Goal: Information Seeking & Learning: Learn about a topic

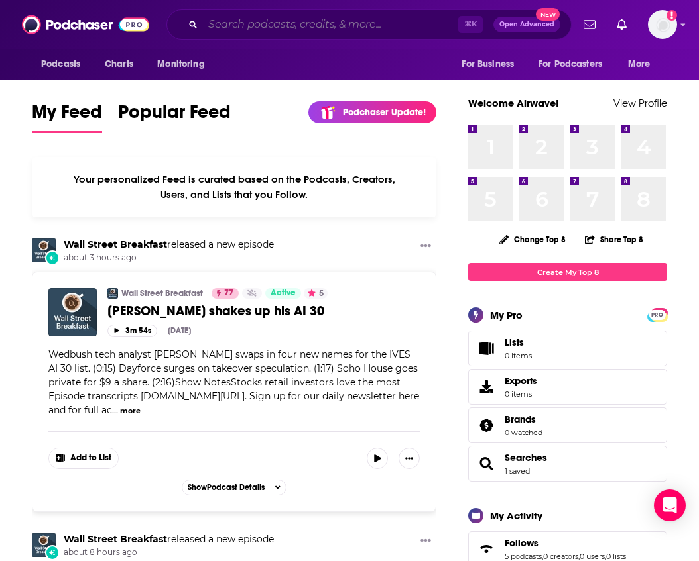
click at [318, 24] on input "Search podcasts, credits, & more..." at bounding box center [330, 24] width 255 height 21
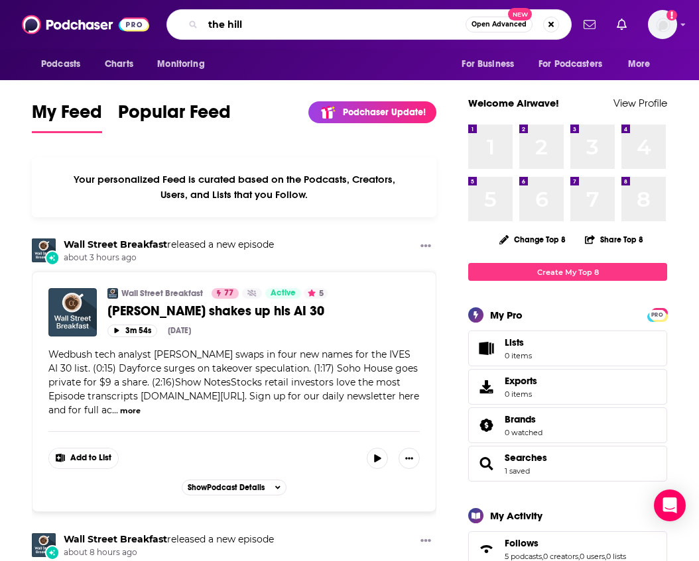
type input "the hill"
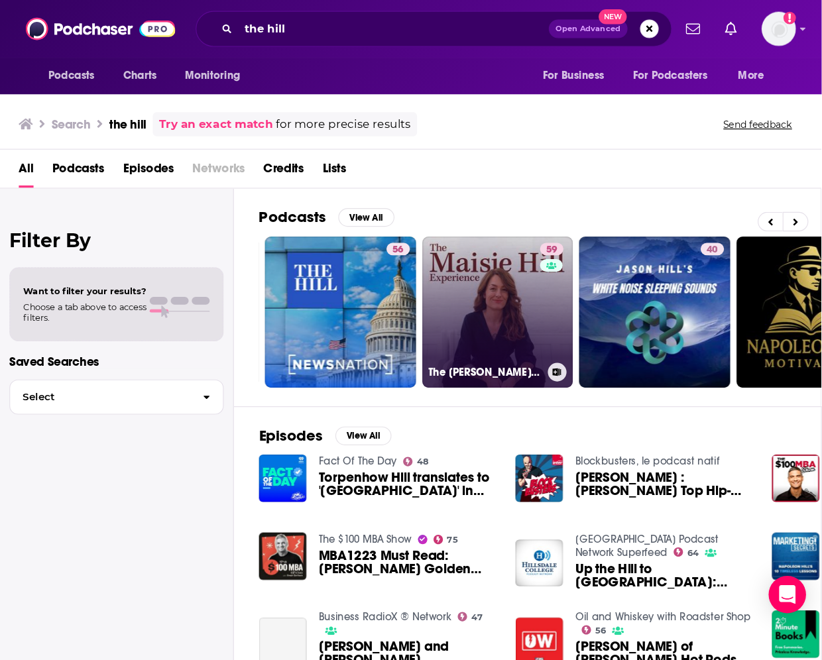
scroll to position [0, 524]
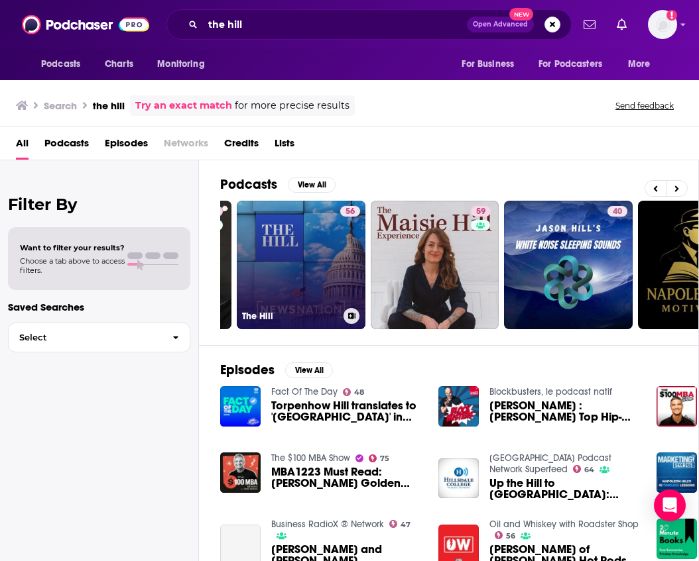
click at [313, 231] on link "56 The Hill" at bounding box center [301, 265] width 129 height 129
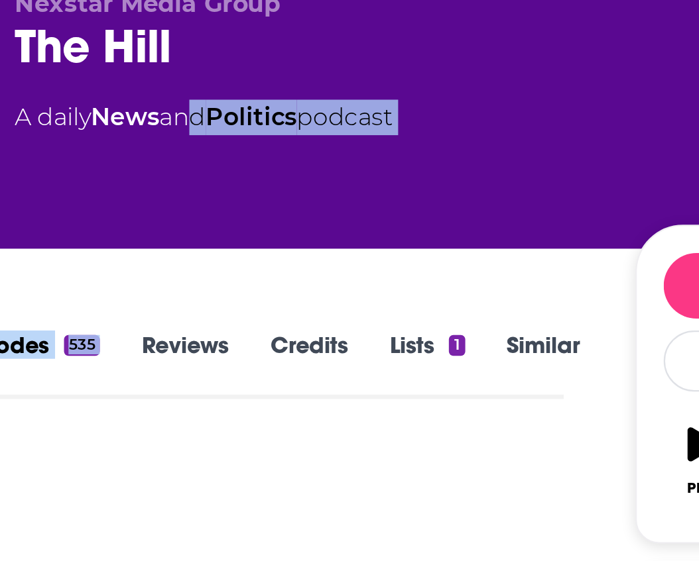
drag, startPoint x: 86, startPoint y: 48, endPoint x: 87, endPoint y: 115, distance: 67.0
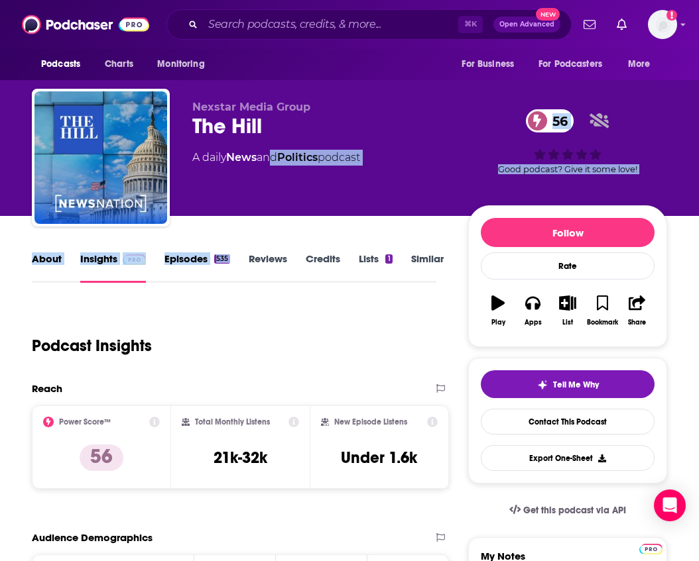
scroll to position [0, 3]
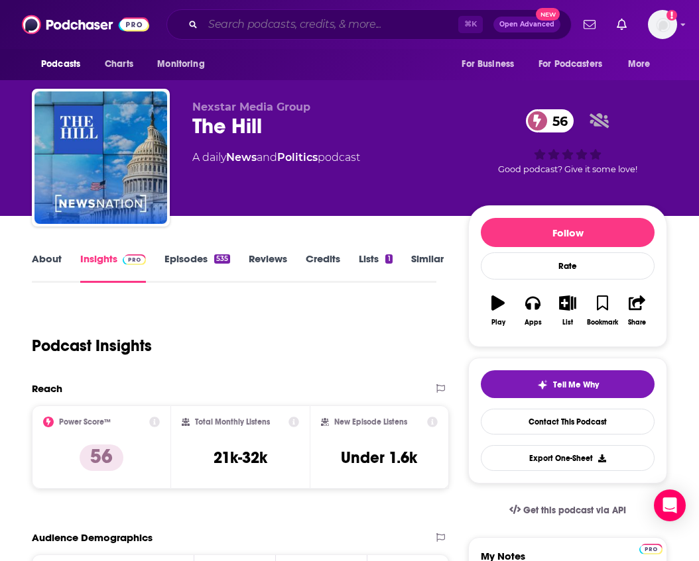
click at [342, 22] on input "Search podcasts, credits, & more..." at bounding box center [330, 24] width 255 height 21
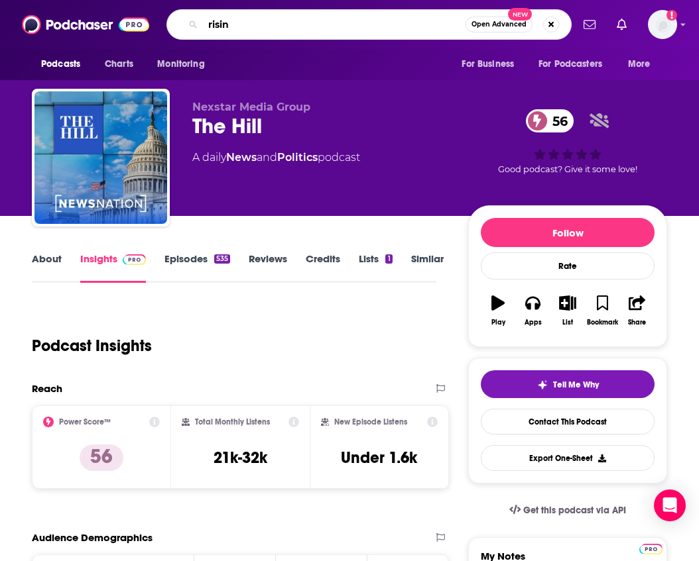
type input "rising"
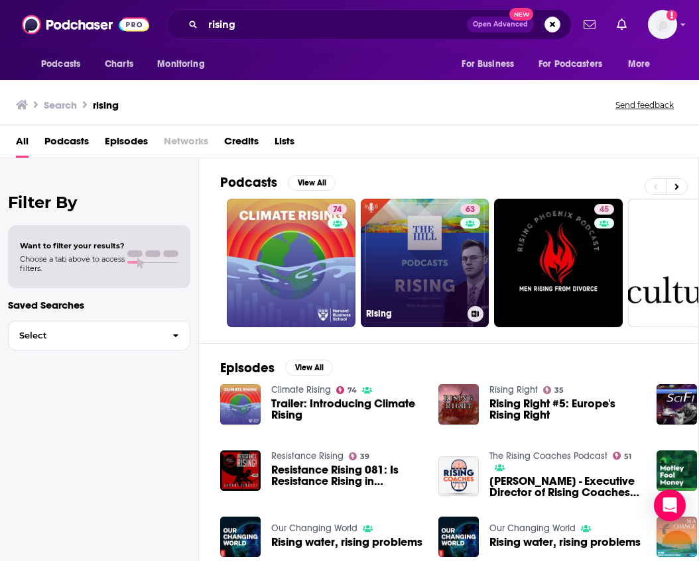
click at [477, 268] on div "63" at bounding box center [471, 255] width 23 height 102
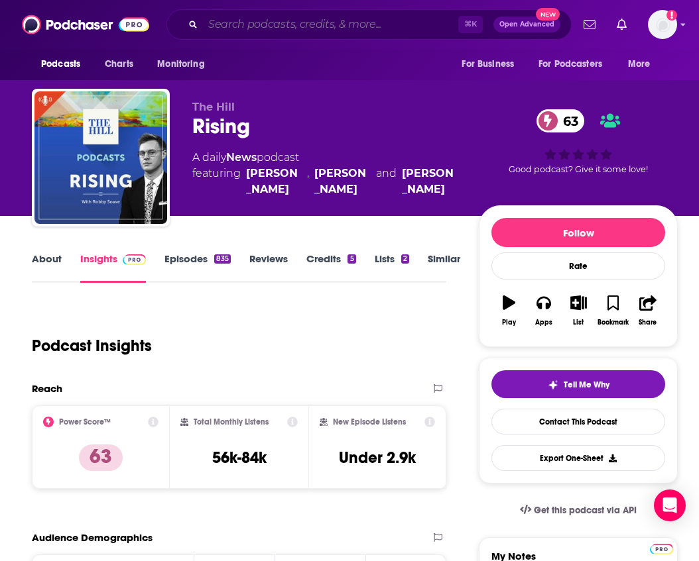
click at [341, 28] on input "Search podcasts, credits, & more..." at bounding box center [330, 24] width 255 height 21
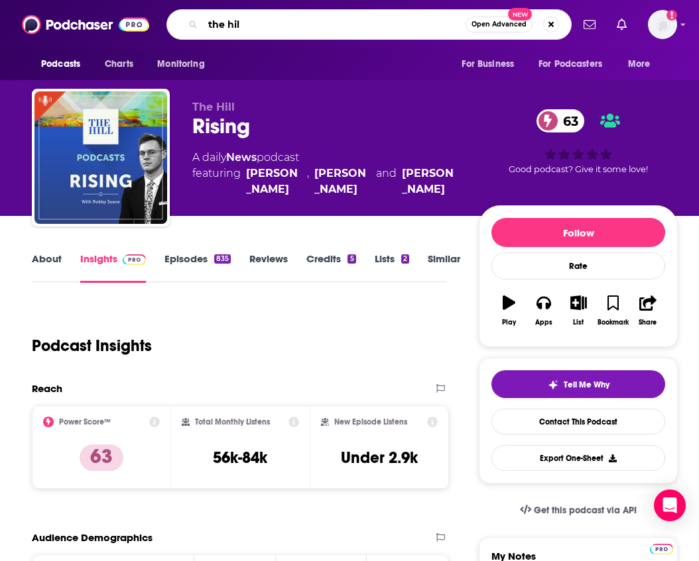
type input "the hill"
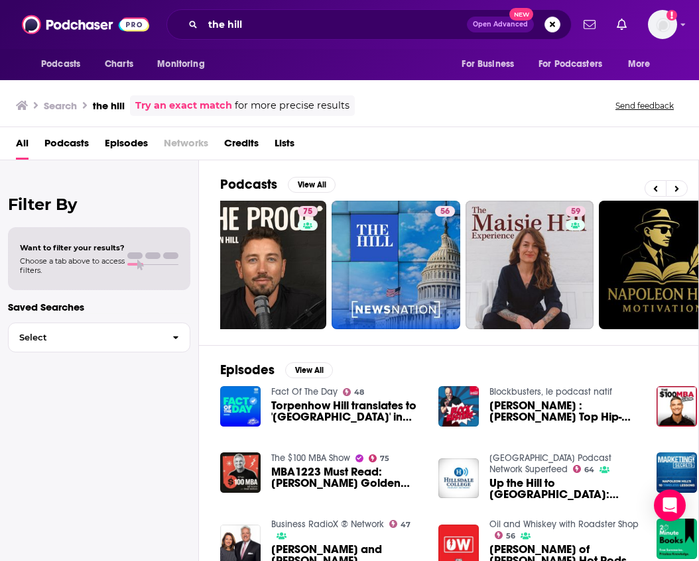
scroll to position [0, 407]
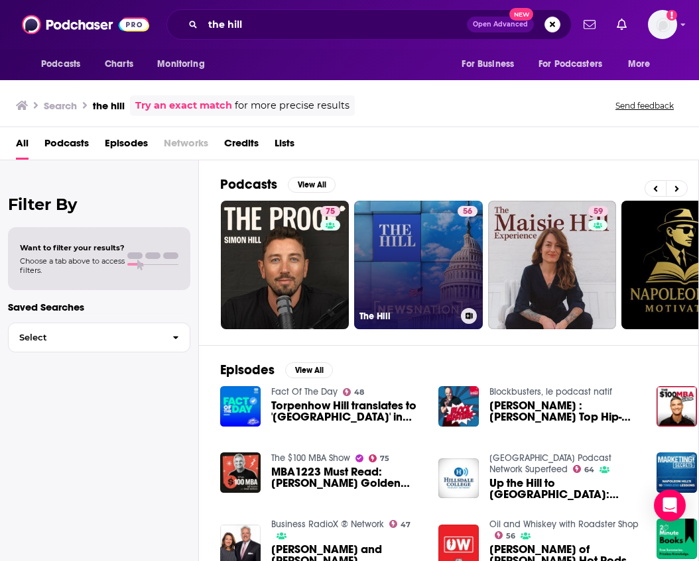
click at [400, 268] on link "56 The Hill" at bounding box center [418, 265] width 129 height 129
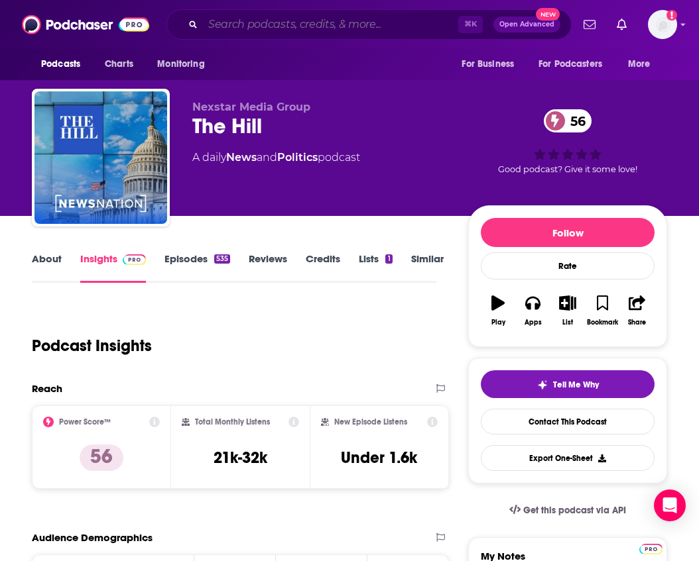
click at [388, 21] on input "Search podcasts, credits, & more..." at bounding box center [330, 24] width 255 height 21
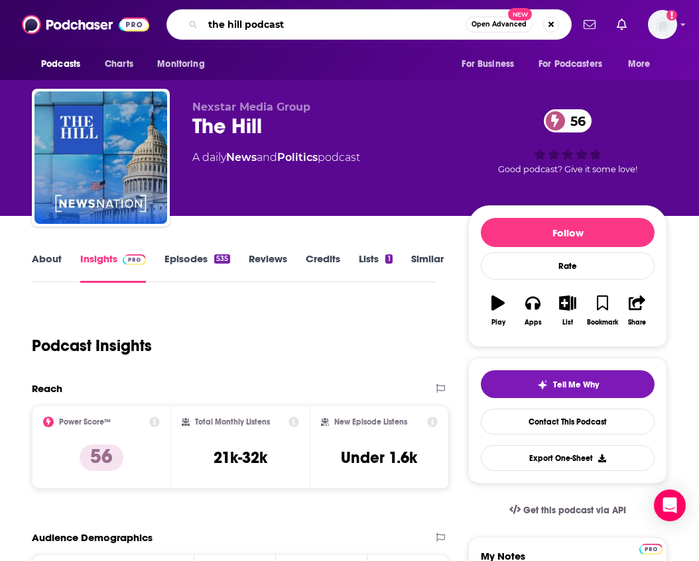
type input "the hill podcasts"
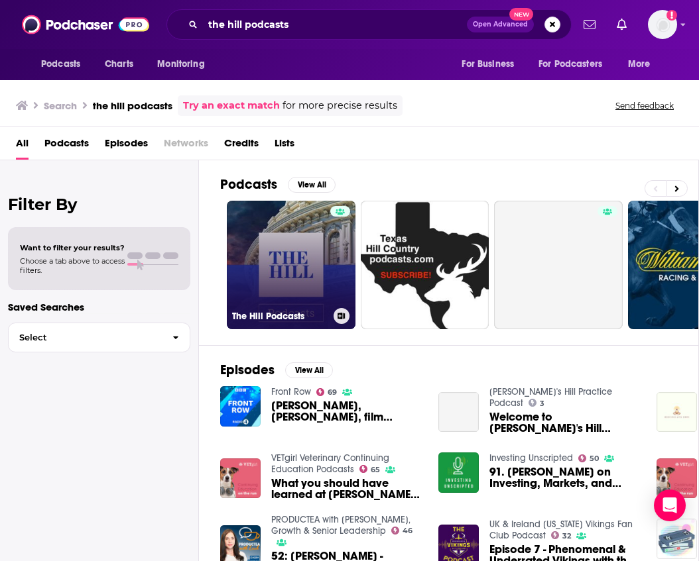
click at [308, 270] on link "The Hill Podcasts" at bounding box center [291, 265] width 129 height 129
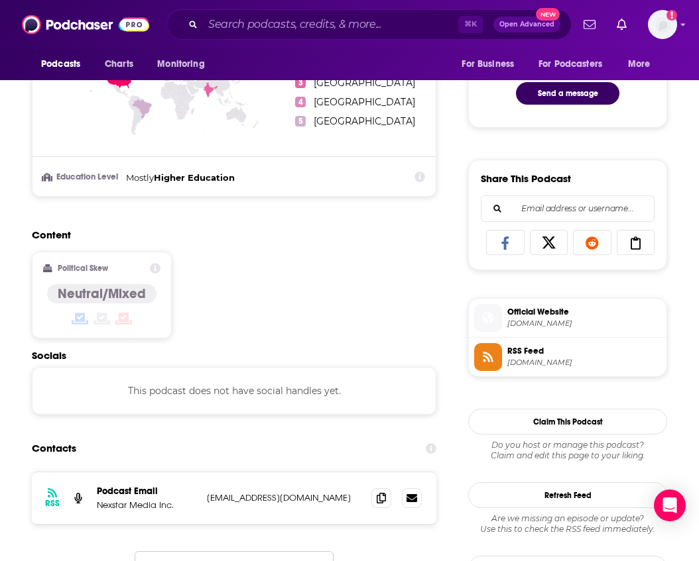
scroll to position [723, 0]
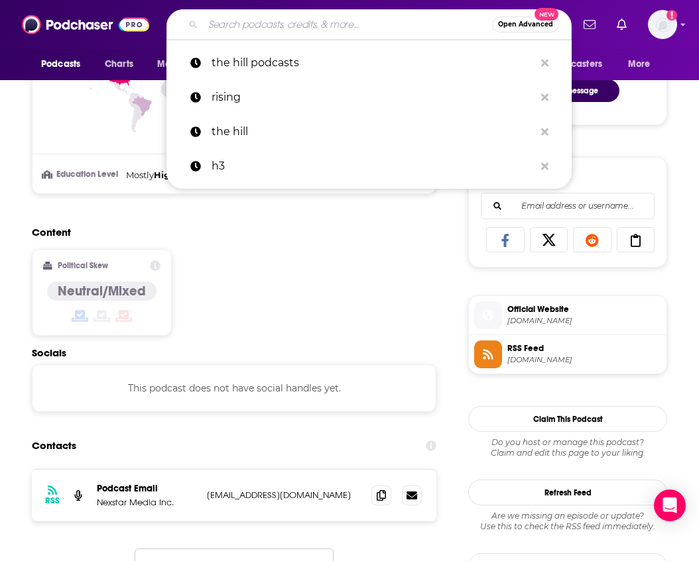
click at [415, 26] on input "Search podcasts, credits, & more..." at bounding box center [347, 24] width 289 height 21
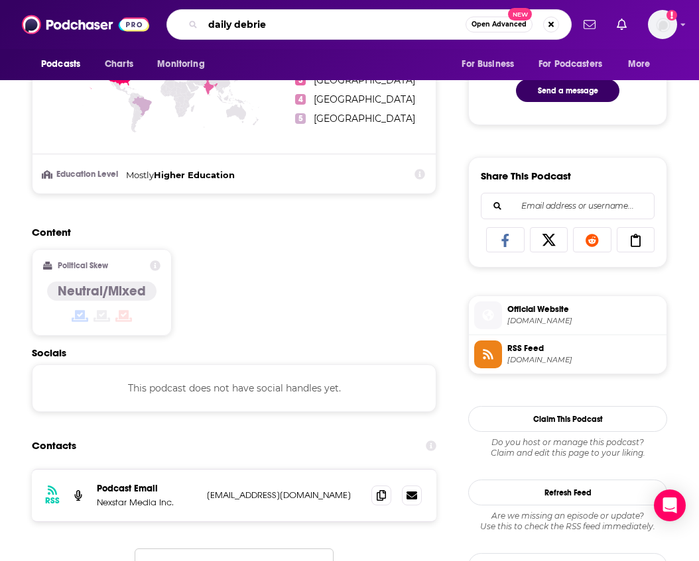
type input "daily debrief"
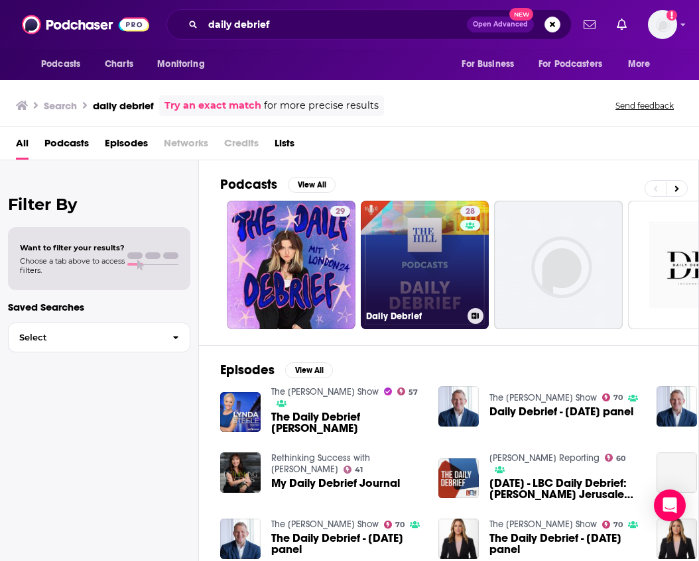
click at [425, 273] on link "28 Daily Debrief" at bounding box center [425, 265] width 129 height 129
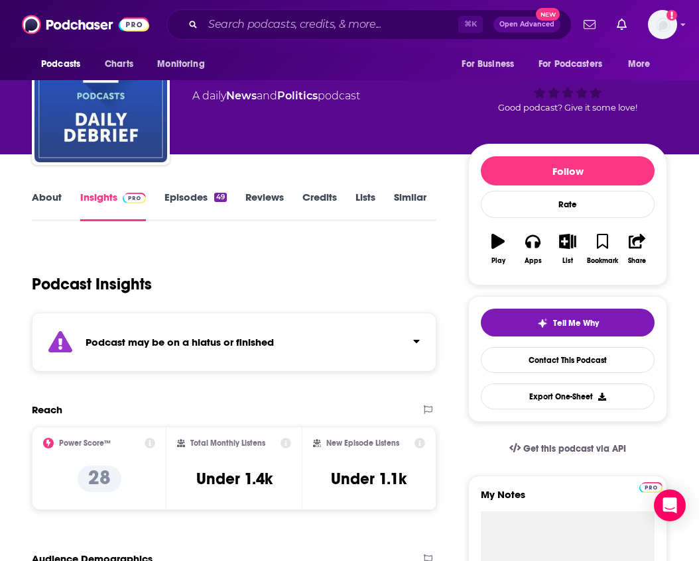
scroll to position [59, 3]
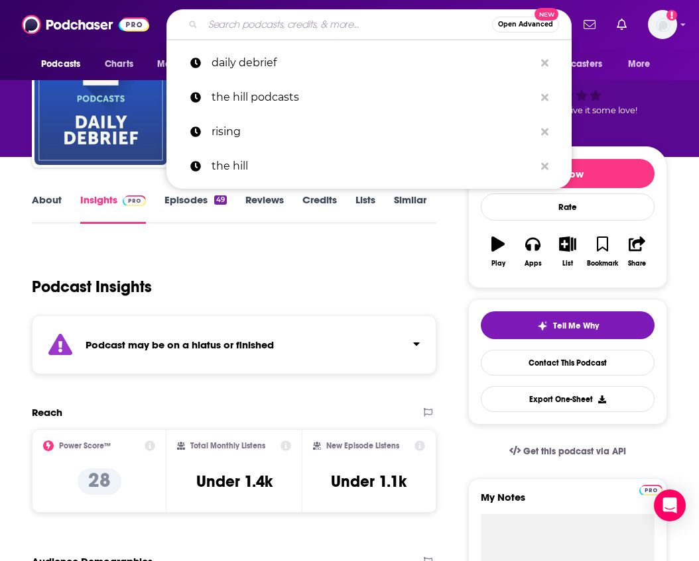
click at [396, 30] on input "Search podcasts, credits, & more..." at bounding box center [347, 24] width 289 height 21
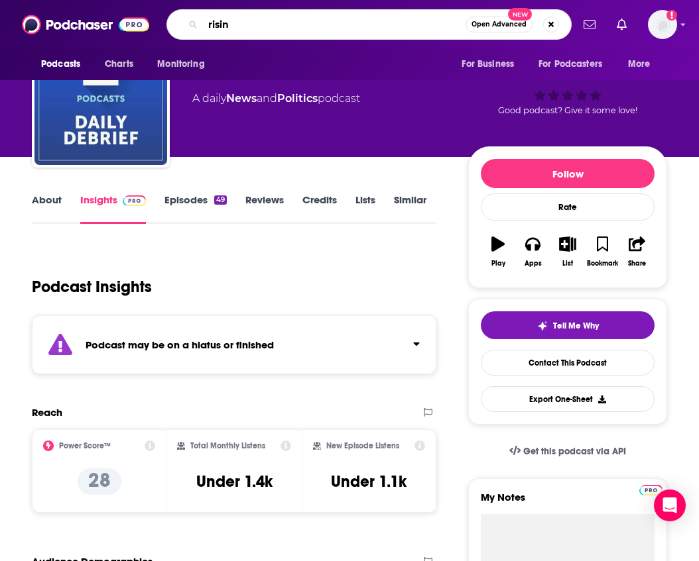
type input "rising"
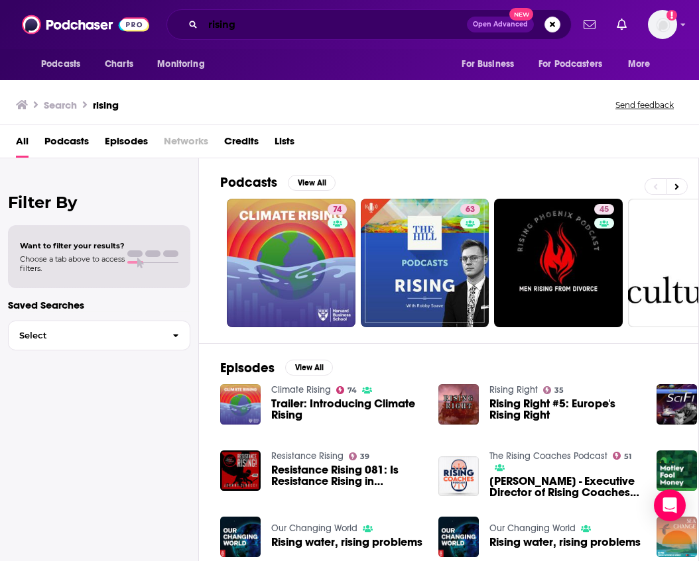
click at [390, 23] on input "rising" at bounding box center [335, 24] width 264 height 21
